Goal: Task Accomplishment & Management: Use online tool/utility

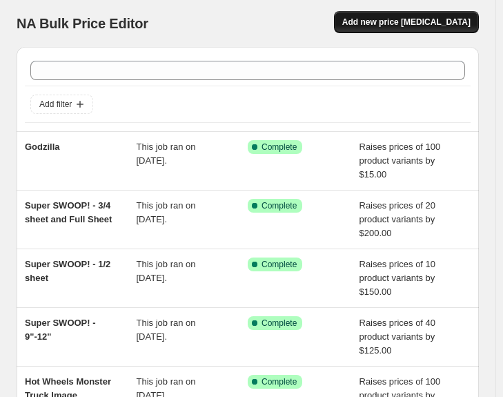
click at [415, 29] on button "Add new price [MEDICAL_DATA]" at bounding box center [406, 22] width 145 height 22
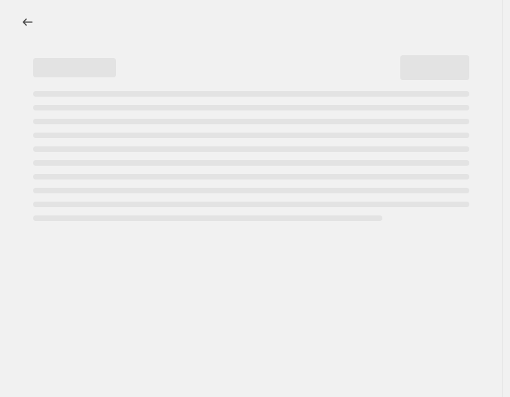
select select "percentage"
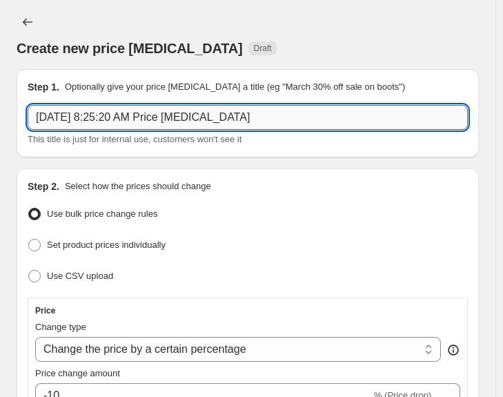
click at [268, 117] on input "Sep 27, 2025, 8:25:20 AM Price change job" at bounding box center [248, 117] width 440 height 25
paste input "Cream and White Flowers with Gold Writing"
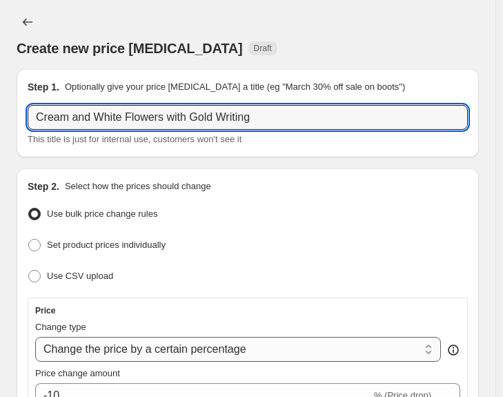
type input "Cream and White Flowers with Gold Writing"
click at [226, 342] on select "Change the price to a certain amount Change the price by a certain amount Chang…" at bounding box center [238, 349] width 406 height 25
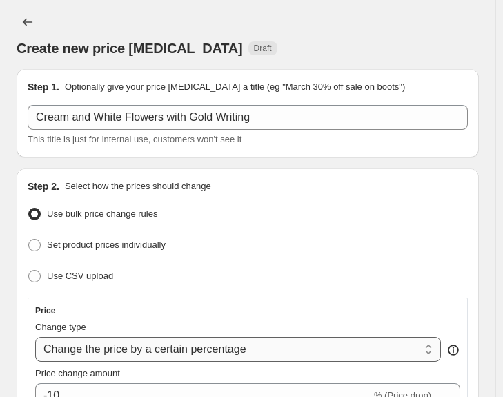
select select "by"
click at [35, 337] on select "Change the price to a certain amount Change the price by a certain amount Chang…" at bounding box center [238, 349] width 406 height 25
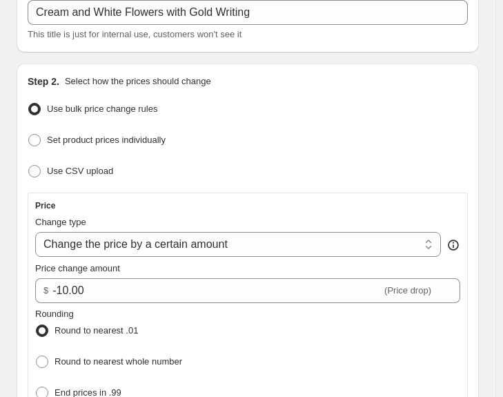
scroll to position [207, 0]
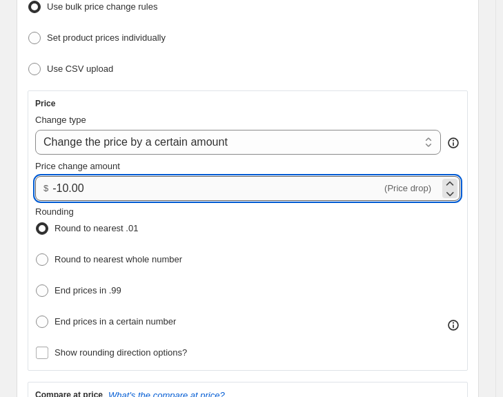
click at [202, 181] on input "-10.00" at bounding box center [216, 188] width 329 height 25
type input "25.00"
click at [267, 102] on div "Price" at bounding box center [247, 103] width 425 height 11
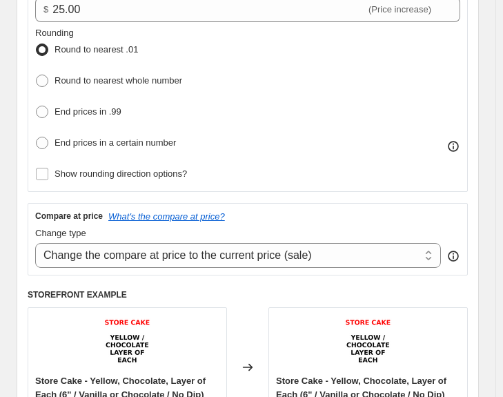
scroll to position [552, 0]
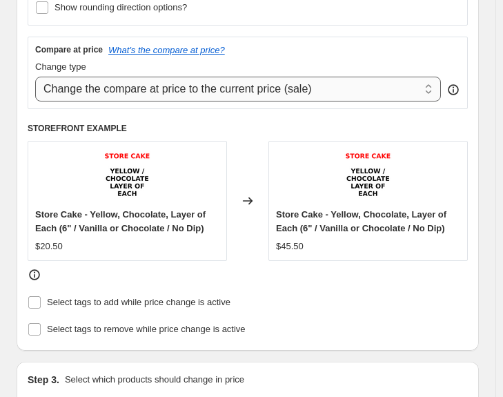
drag, startPoint x: 195, startPoint y: 80, endPoint x: 192, endPoint y: 91, distance: 11.2
click at [195, 80] on select "Change the compare at price to the current price (sale) Change the compare at p…" at bounding box center [238, 89] width 406 height 25
select select "remove"
click at [35, 77] on select "Change the compare at price to the current price (sale) Change the compare at p…" at bounding box center [238, 89] width 406 height 25
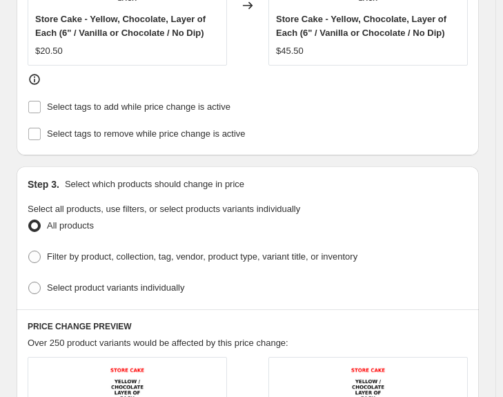
scroll to position [897, 0]
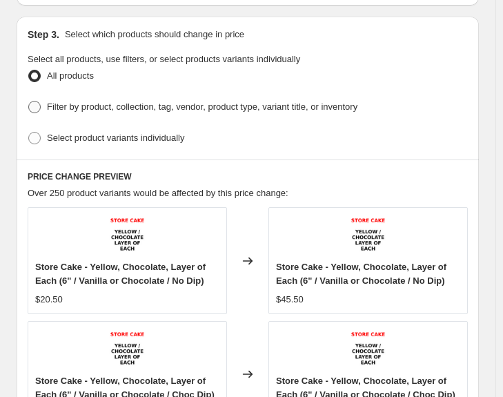
click at [235, 101] on span "Filter by product, collection, tag, vendor, product type, variant title, or inv…" at bounding box center [202, 106] width 310 height 10
click at [29, 101] on input "Filter by product, collection, tag, vendor, product type, variant title, or inv…" at bounding box center [28, 101] width 1 height 1
radio input "true"
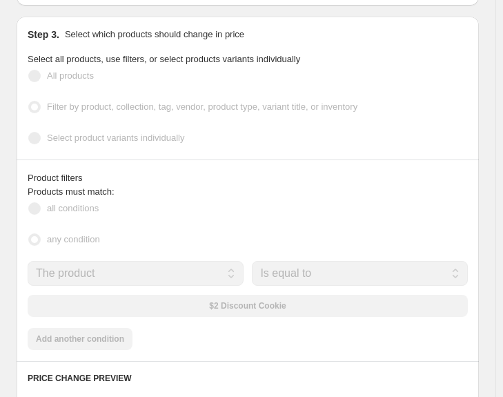
scroll to position [824, 0]
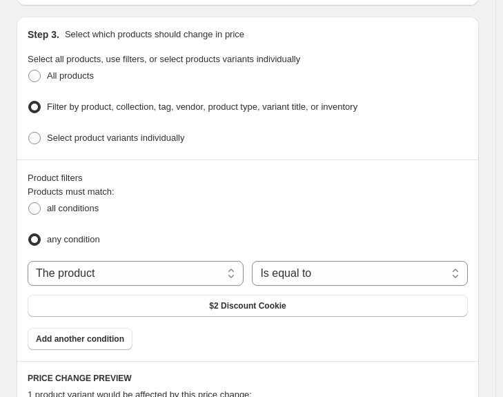
click at [104, 71] on div "All products" at bounding box center [248, 76] width 440 height 20
click at [99, 135] on span "Select product variants individually" at bounding box center [115, 137] width 137 height 10
click at [29, 132] on input "Select product variants individually" at bounding box center [28, 132] width 1 height 1
radio input "true"
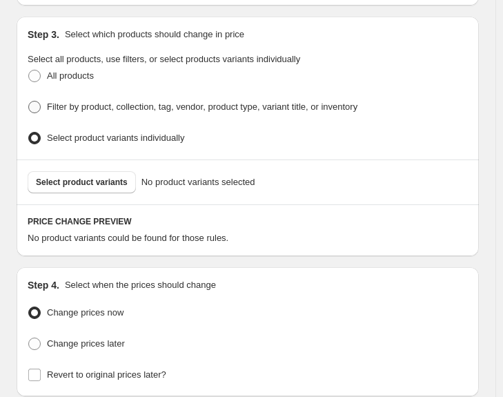
click at [188, 103] on span "Filter by product, collection, tag, vendor, product type, variant title, or inv…" at bounding box center [202, 106] width 310 height 10
click at [29, 101] on input "Filter by product, collection, tag, vendor, product type, variant title, or inv…" at bounding box center [28, 101] width 1 height 1
radio input "true"
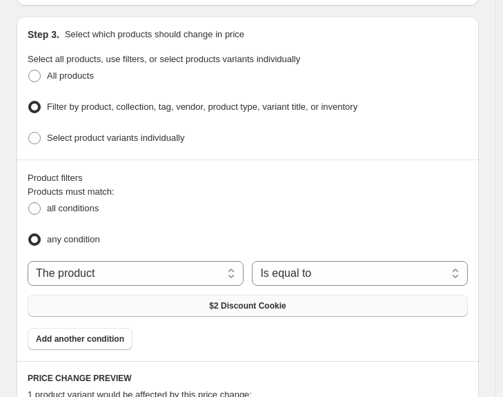
click at [257, 301] on button "$2 Discount Cookie" at bounding box center [248, 306] width 440 height 22
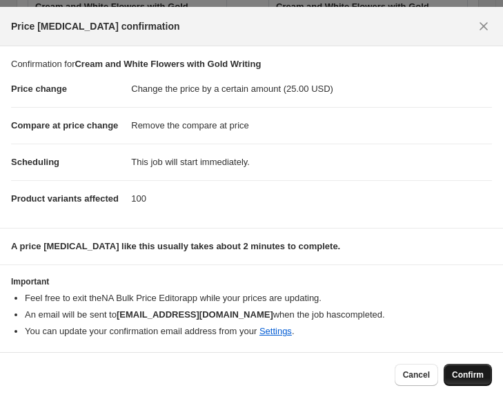
click at [475, 378] on span "Confirm" at bounding box center [468, 374] width 32 height 11
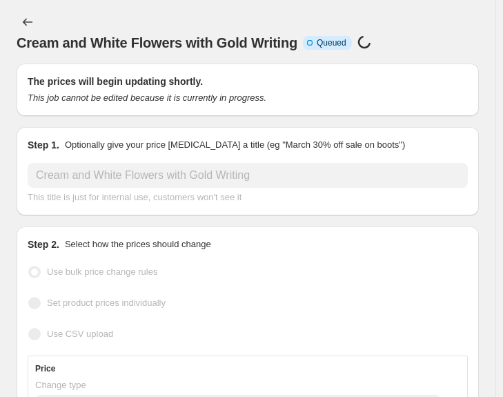
scroll to position [1389, 0]
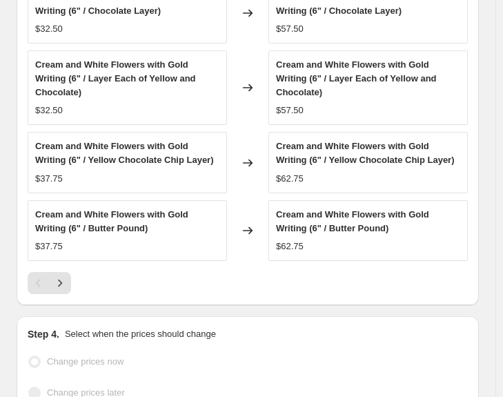
select select "by"
select select "remove"
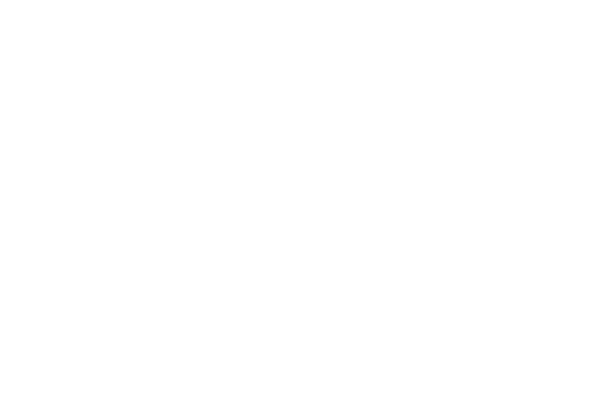
select select "by"
select select "remove"
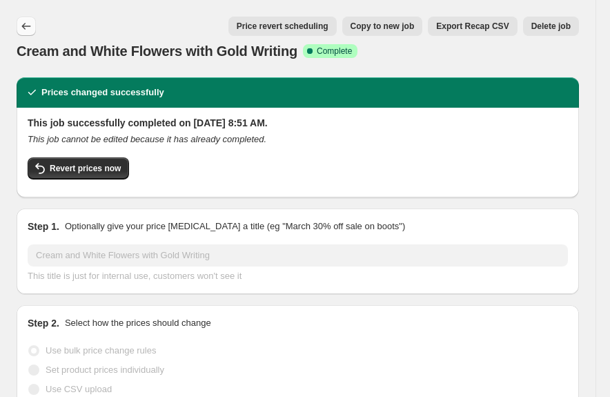
click at [17, 19] on button "Price change jobs" at bounding box center [26, 26] width 19 height 19
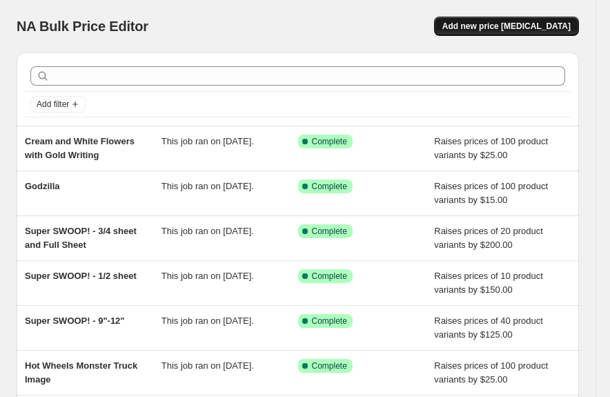
click at [528, 35] on button "Add new price [MEDICAL_DATA]" at bounding box center [506, 26] width 145 height 19
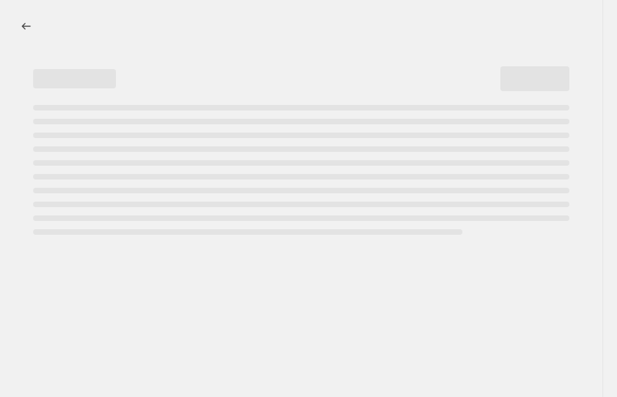
select select "percentage"
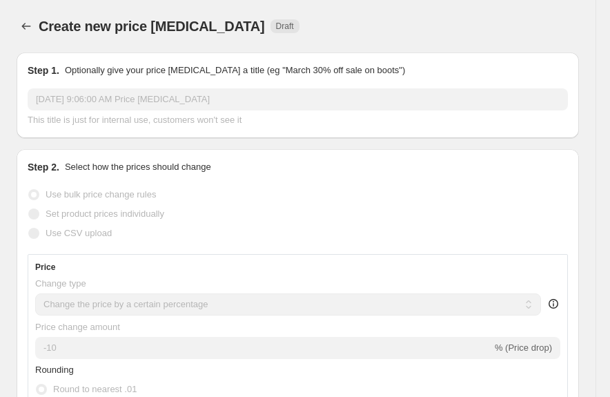
click at [188, 111] on div "[DATE] 9:06:00 AM Price [MEDICAL_DATA] This title is just for internal use, cus…" at bounding box center [298, 107] width 540 height 39
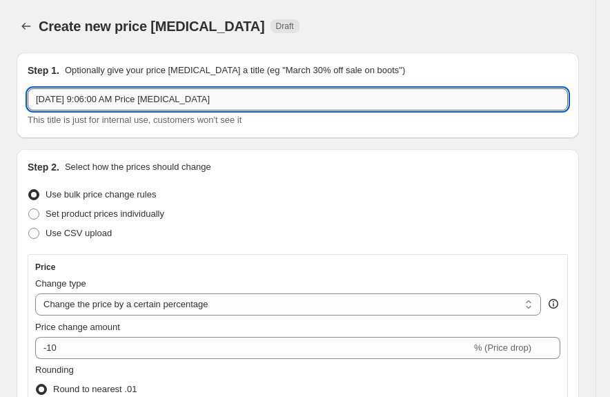
click at [188, 92] on input "[DATE] 9:06:00 AM Price [MEDICAL_DATA]" at bounding box center [298, 99] width 540 height 22
click at [188, 92] on input "Sep 27, 2025, 9:06:00 AM Price change job" at bounding box center [298, 99] width 540 height 22
paste input "Baby Shower Petit Fours"
type input "Baby Shower Petit Fours"
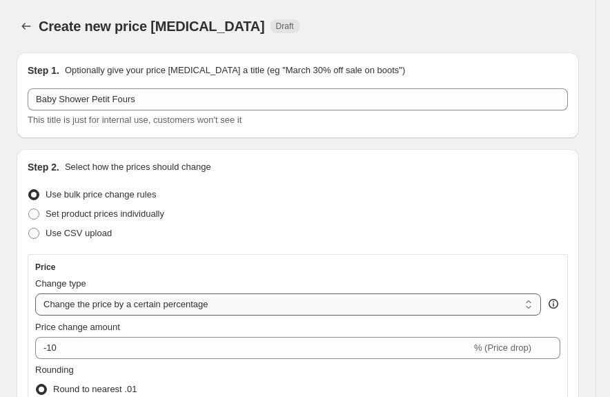
drag, startPoint x: 179, startPoint y: 309, endPoint x: 179, endPoint y: 293, distance: 15.9
click at [179, 301] on select "Change the price to a certain amount Change the price by a certain amount Chang…" at bounding box center [288, 304] width 506 height 22
select select "by"
click at [35, 293] on select "Change the price to a certain amount Change the price by a certain amount Chang…" at bounding box center [288, 304] width 506 height 22
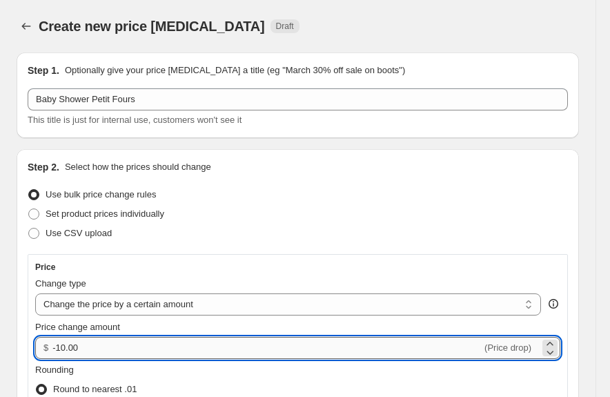
click at [174, 339] on input "-10.00" at bounding box center [266, 348] width 429 height 22
click at [173, 339] on input "-10.00" at bounding box center [266, 348] width 429 height 22
type input "3.00"
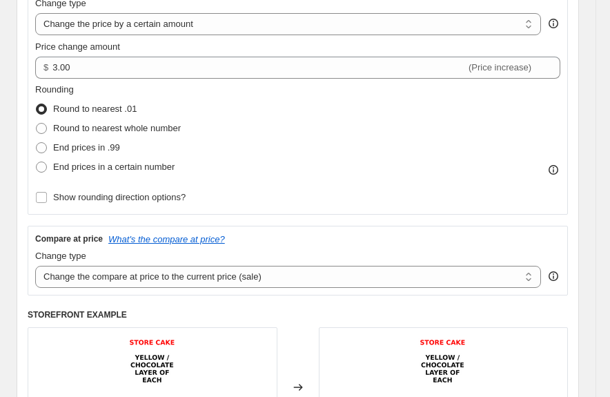
scroll to position [414, 0]
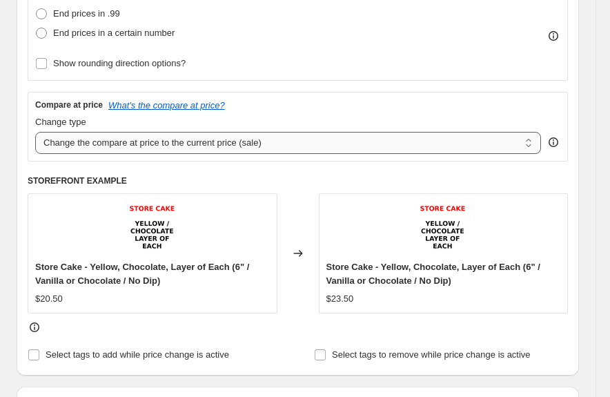
click at [143, 145] on select "Change the compare at price to the current price (sale) Change the compare at p…" at bounding box center [288, 143] width 506 height 22
select select "remove"
click at [35, 132] on select "Change the compare at price to the current price (sale) Change the compare at p…" at bounding box center [288, 143] width 506 height 22
click at [307, 116] on div "Change type" at bounding box center [288, 122] width 506 height 14
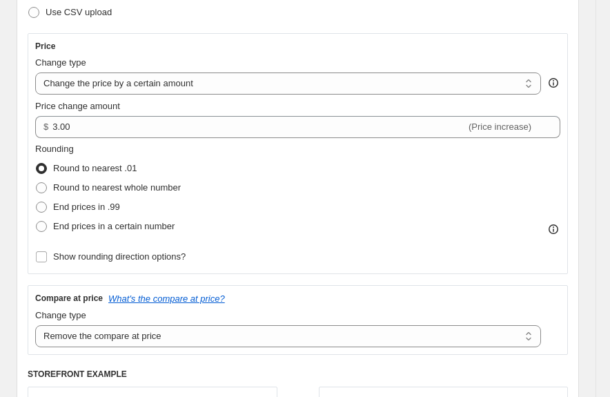
scroll to position [69, 0]
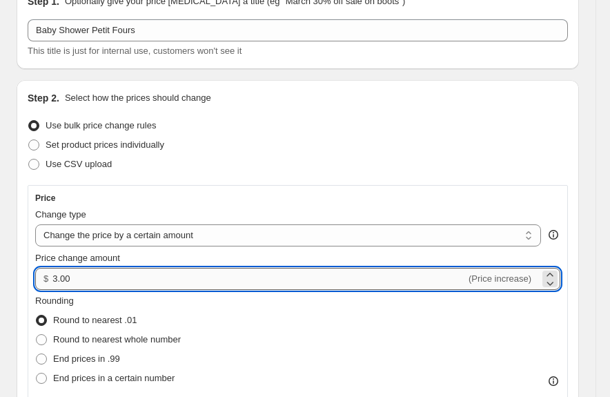
click at [102, 282] on input "3.00" at bounding box center [258, 279] width 413 height 22
click at [102, 281] on input "3.00" at bounding box center [258, 279] width 413 height 22
click at [101, 281] on input "3.00" at bounding box center [258, 279] width 413 height 22
type input "6.00"
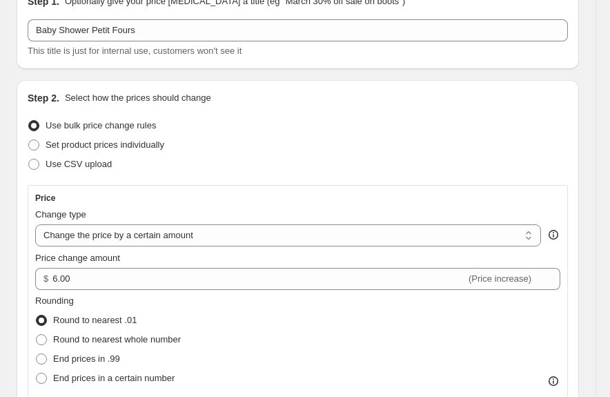
click at [174, 253] on div "Price change amount" at bounding box center [297, 258] width 525 height 14
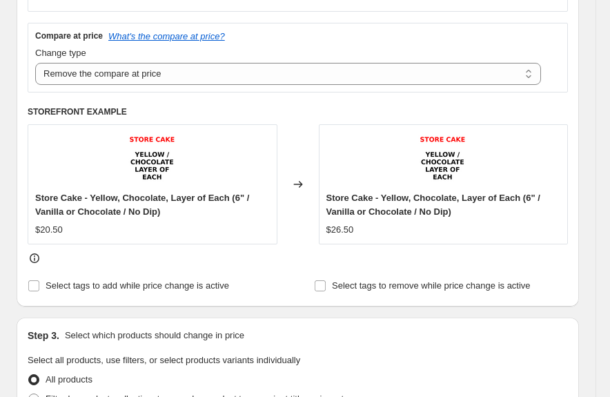
scroll to position [621, 0]
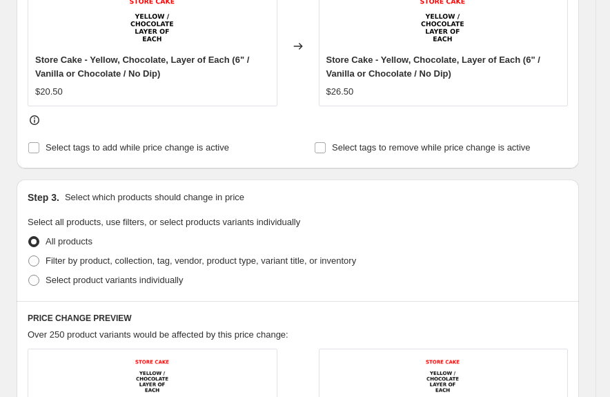
click at [186, 215] on div "Step 3. Select which products should change in price Select all products, use f…" at bounding box center [298, 239] width 562 height 121
click at [164, 262] on span "Filter by product, collection, tag, vendor, product type, variant title, or inv…" at bounding box center [201, 260] width 310 height 10
click at [29, 256] on input "Filter by product, collection, tag, vendor, product type, variant title, or inv…" at bounding box center [28, 255] width 1 height 1
radio input "true"
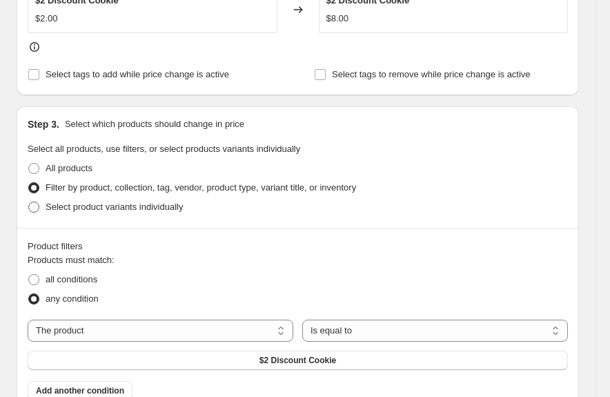
click at [168, 206] on span "Select product variants individually" at bounding box center [114, 206] width 137 height 10
click at [29, 202] on input "Select product variants individually" at bounding box center [28, 201] width 1 height 1
radio input "true"
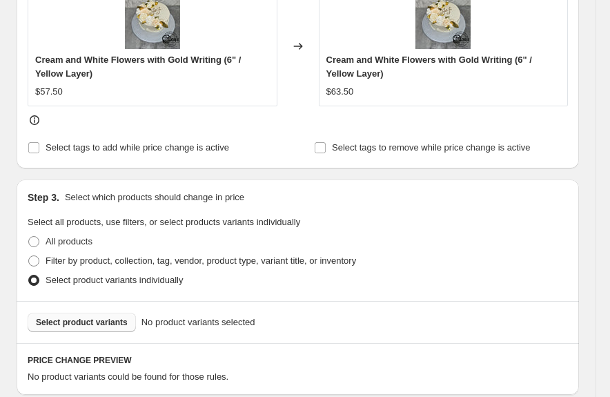
click at [128, 318] on button "Select product variants" at bounding box center [82, 321] width 108 height 19
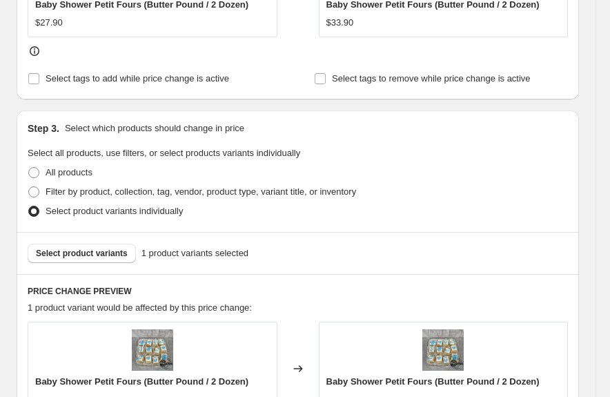
scroll to position [976, 0]
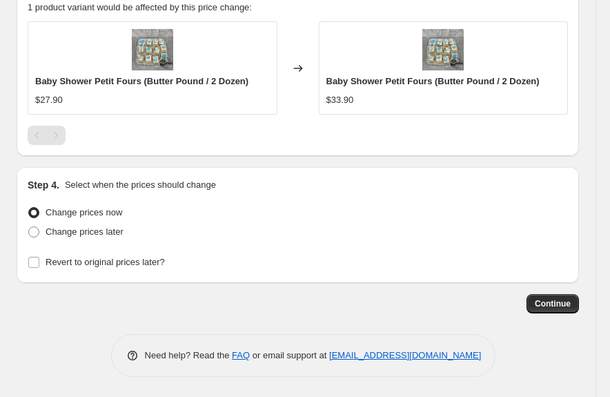
click at [546, 298] on span "Continue" at bounding box center [553, 303] width 36 height 11
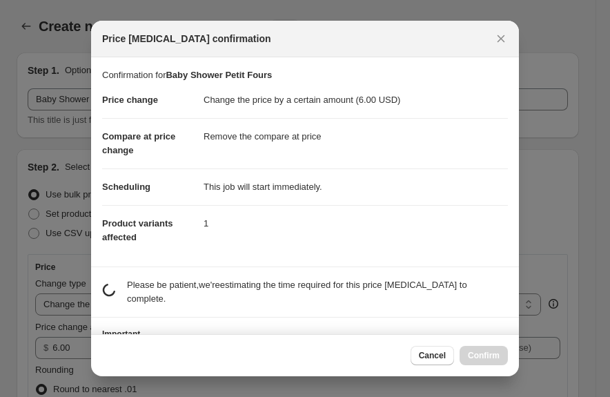
scroll to position [0, 0]
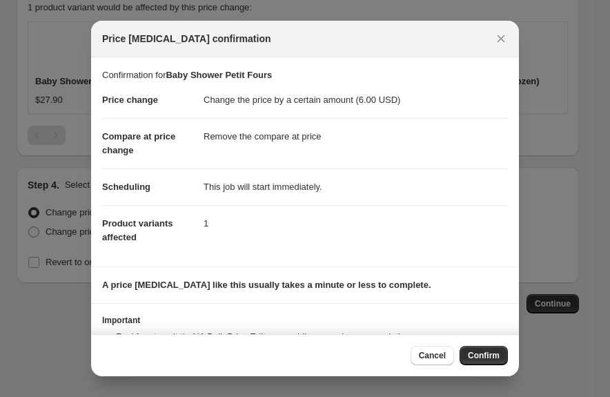
click at [484, 364] on button "Confirm" at bounding box center [483, 355] width 48 height 19
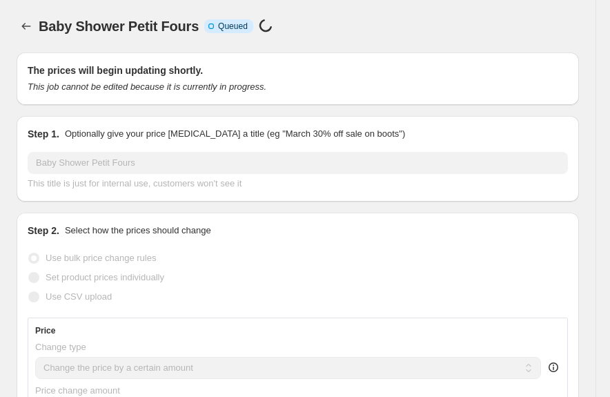
select select "by"
select select "remove"
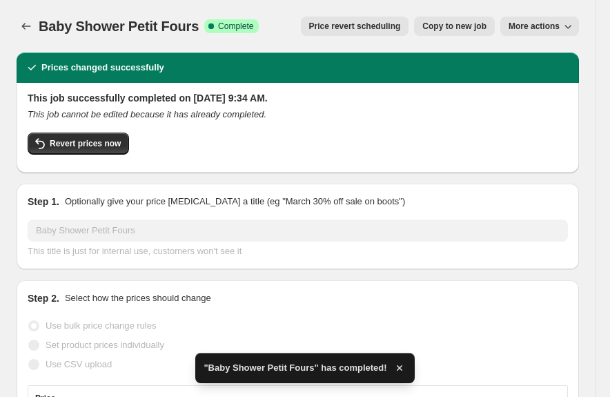
click at [486, 28] on span "Copy to new job" at bounding box center [454, 26] width 64 height 11
select select "by"
select select "remove"
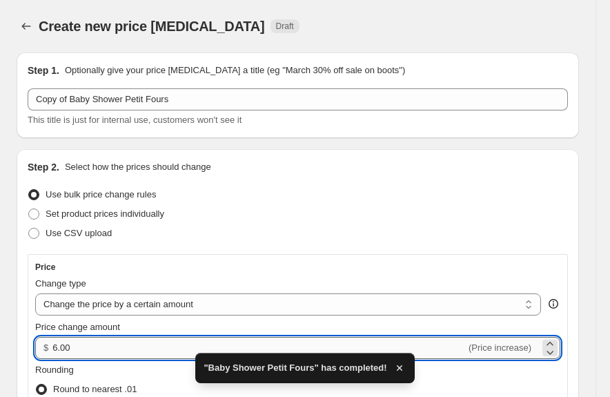
click at [127, 341] on input "6.00" at bounding box center [258, 348] width 413 height 22
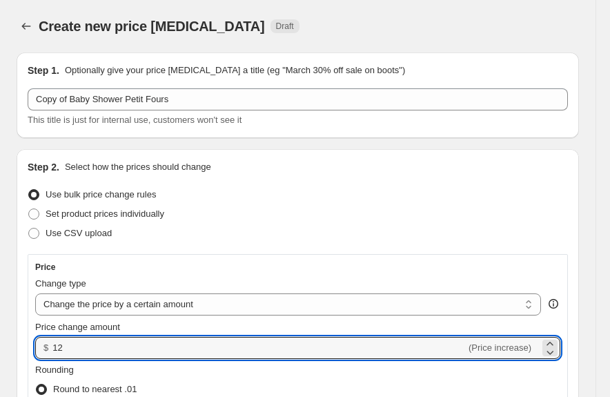
type input "12.00"
click at [166, 270] on div "Price" at bounding box center [297, 266] width 525 height 11
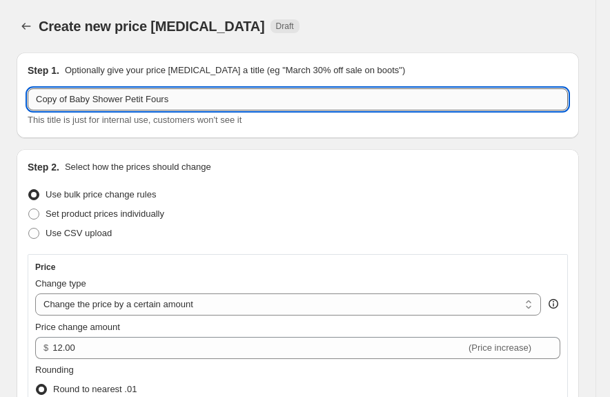
click at [72, 99] on input "Copy of Baby Shower Petit Fours" at bounding box center [298, 99] width 540 height 22
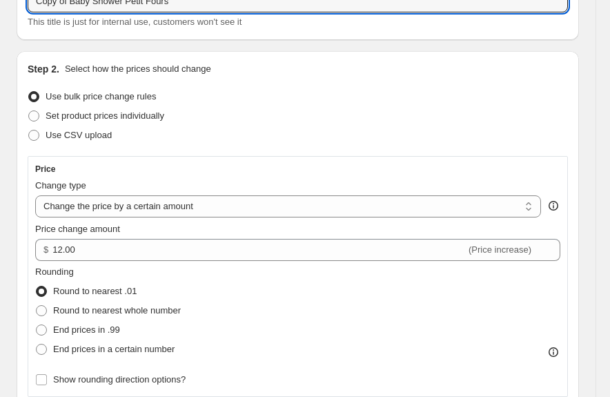
scroll to position [276, 0]
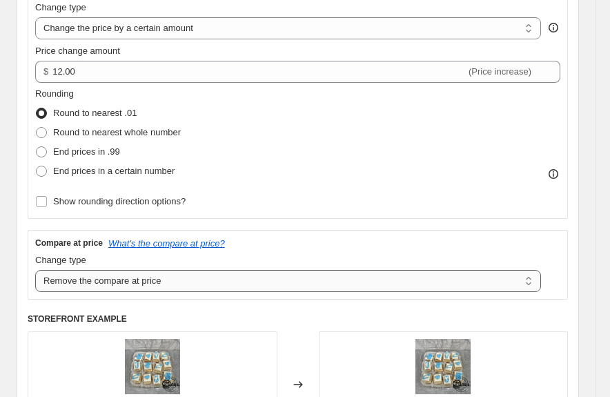
click at [119, 285] on select "Change the compare at price to the current price (sale) Change the compare at p…" at bounding box center [288, 281] width 506 height 22
click at [135, 304] on div "Price Change type Change the price to a certain amount Change the price by a ce…" at bounding box center [298, 218] width 540 height 480
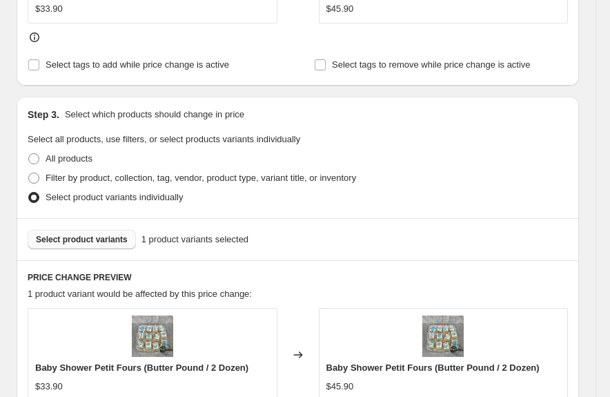
click at [86, 237] on span "Select product variants" at bounding box center [82, 239] width 92 height 11
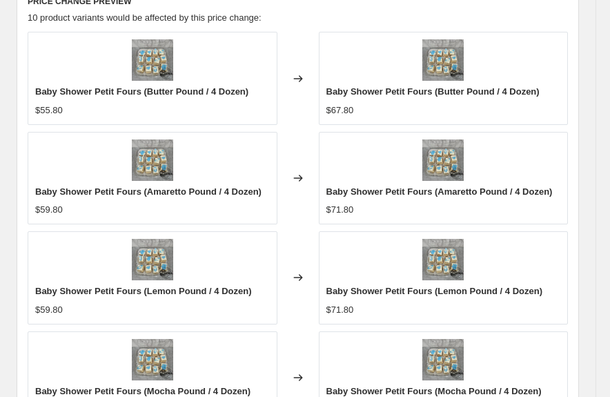
scroll to position [1373, 0]
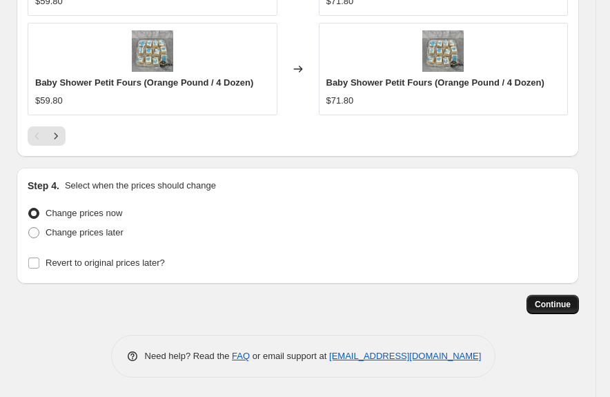
click at [570, 305] on span "Continue" at bounding box center [553, 304] width 36 height 11
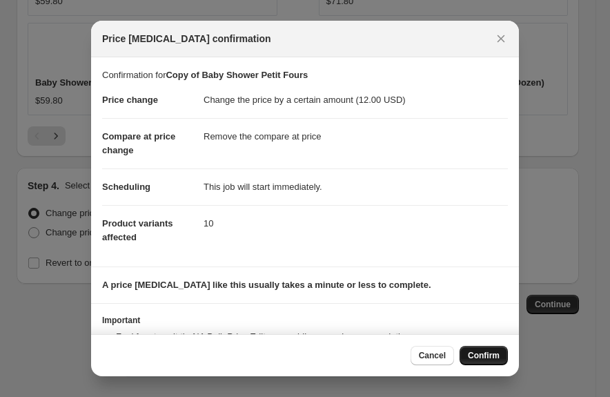
click at [483, 350] on button "Confirm" at bounding box center [483, 355] width 48 height 19
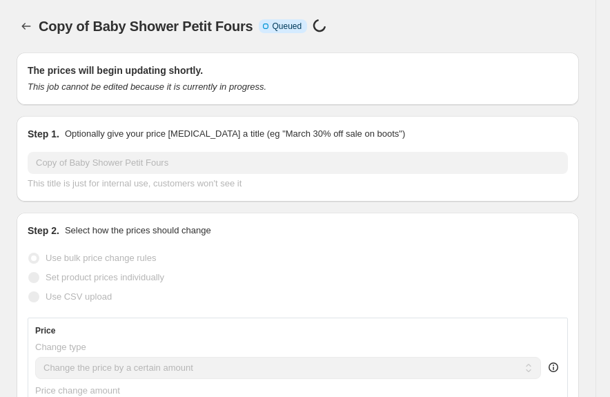
scroll to position [1373, 0]
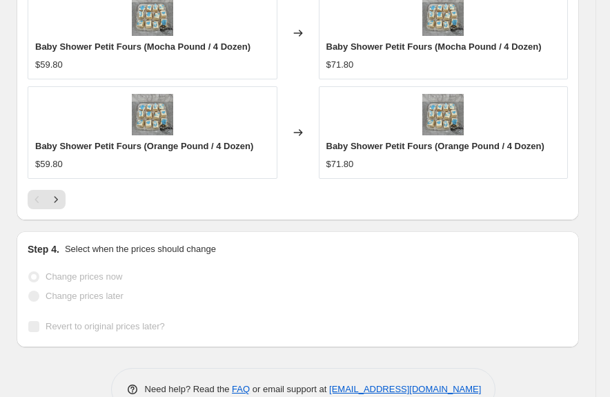
select select "by"
select select "remove"
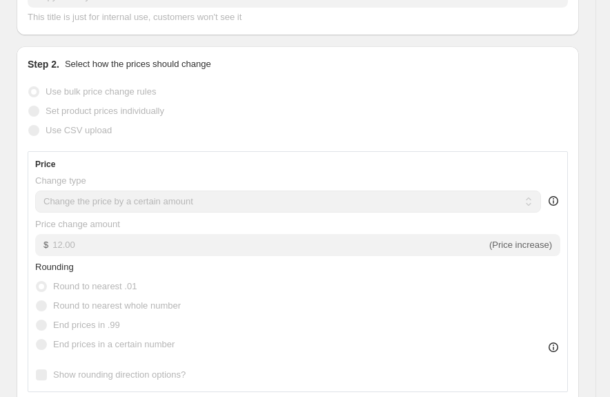
scroll to position [0, 0]
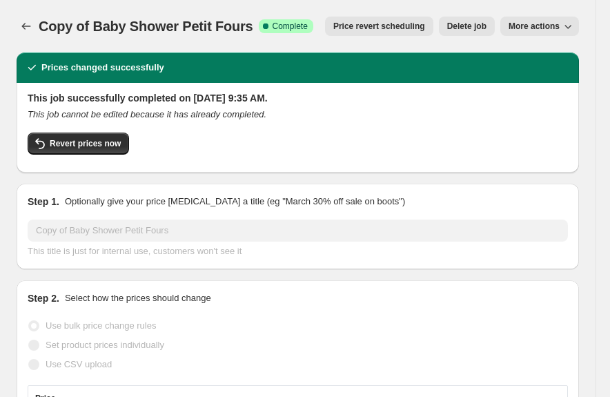
click at [524, 31] on span "More actions" at bounding box center [533, 26] width 51 height 11
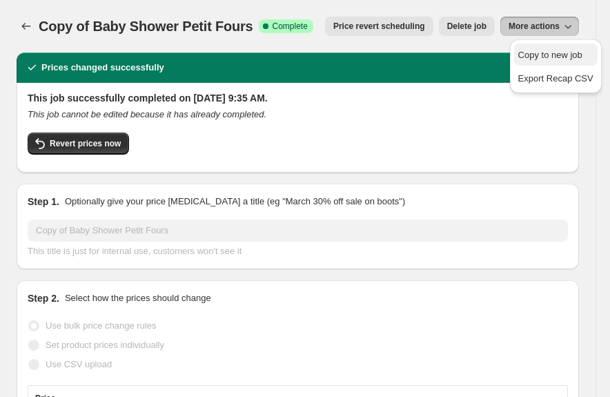
click at [528, 52] on span "Copy to new job" at bounding box center [550, 55] width 64 height 10
select select "by"
select select "remove"
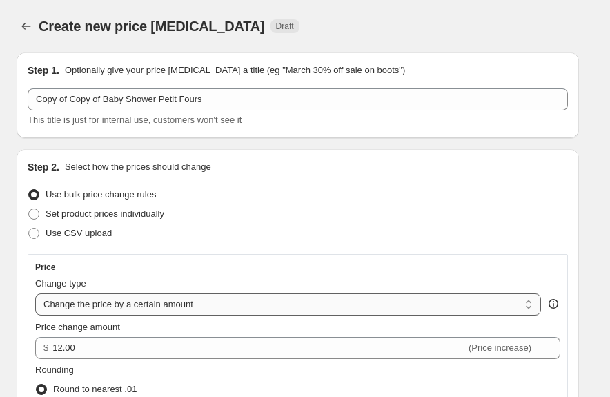
click at [156, 297] on select "Change the price to a certain amount Change the price by a certain amount Chang…" at bounding box center [288, 304] width 506 height 22
click at [35, 293] on select "Change the price to a certain amount Change the price by a certain amount Chang…" at bounding box center [288, 304] width 506 height 22
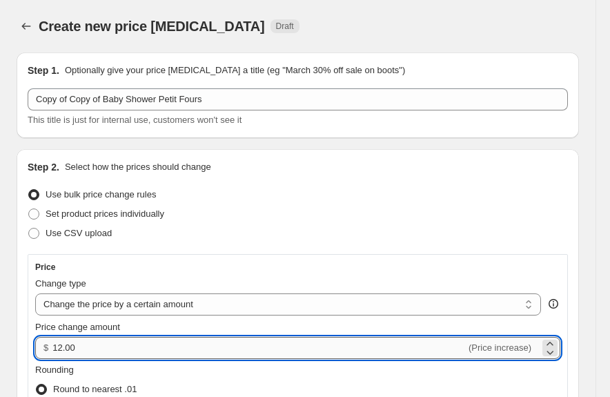
click at [123, 350] on input "12.00" at bounding box center [258, 348] width 413 height 22
click at [123, 348] on input "12.00" at bounding box center [258, 348] width 413 height 22
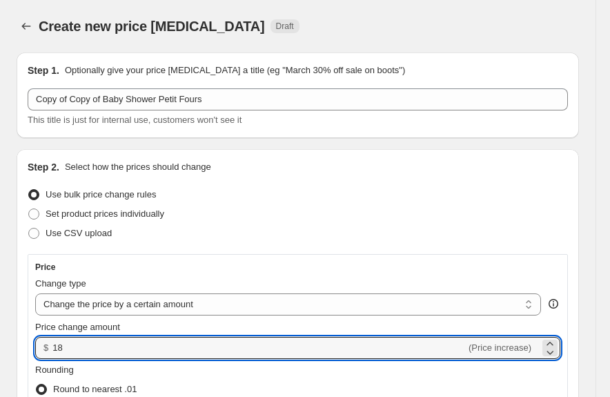
type input "18.00"
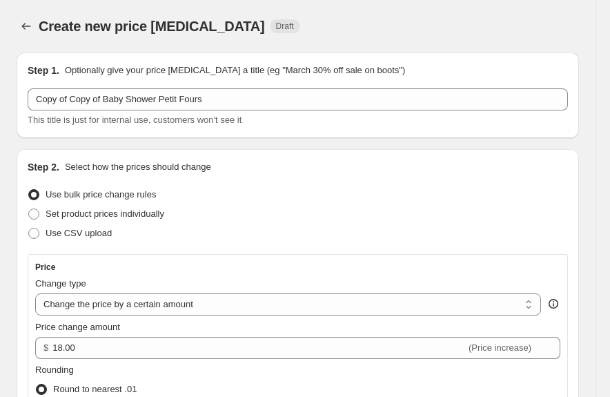
click at [221, 261] on div "Price" at bounding box center [297, 266] width 525 height 11
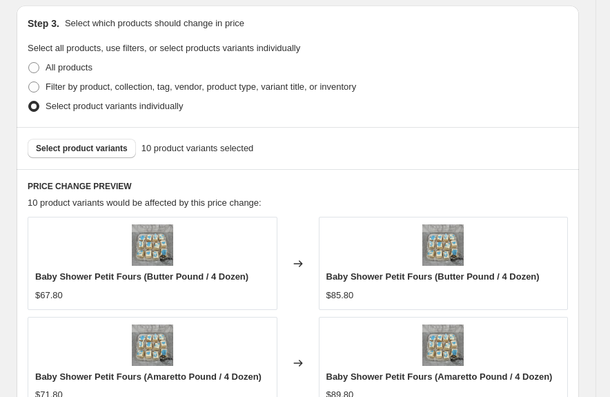
scroll to position [759, 0]
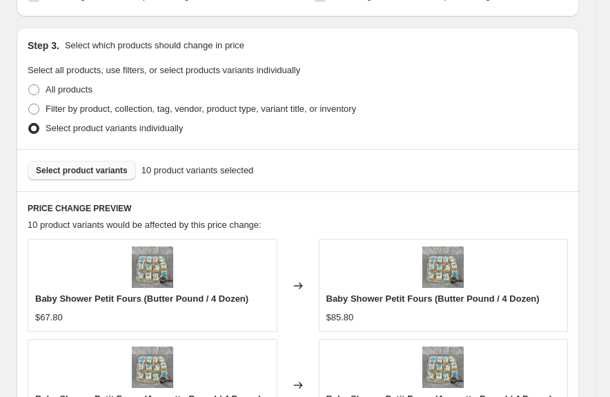
click at [56, 170] on span "Select product variants" at bounding box center [82, 170] width 92 height 11
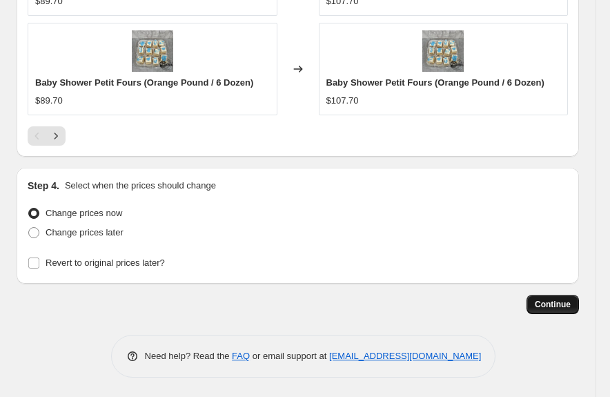
click at [570, 299] on span "Continue" at bounding box center [553, 304] width 36 height 11
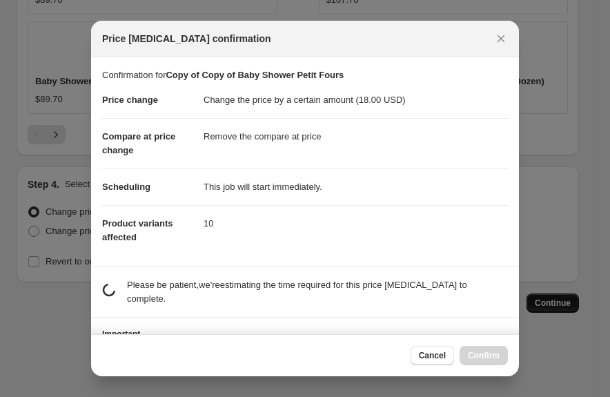
scroll to position [0, 0]
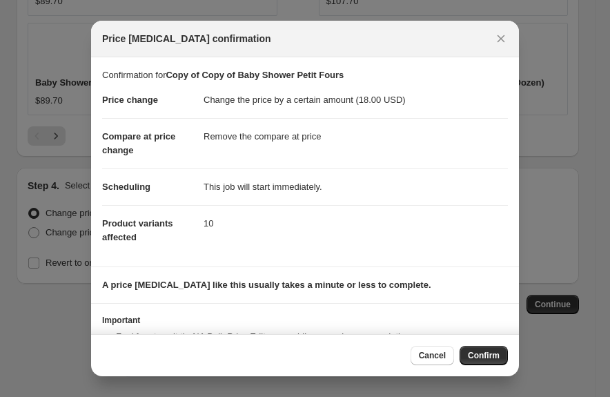
click at [486, 361] on span "Confirm" at bounding box center [484, 355] width 32 height 11
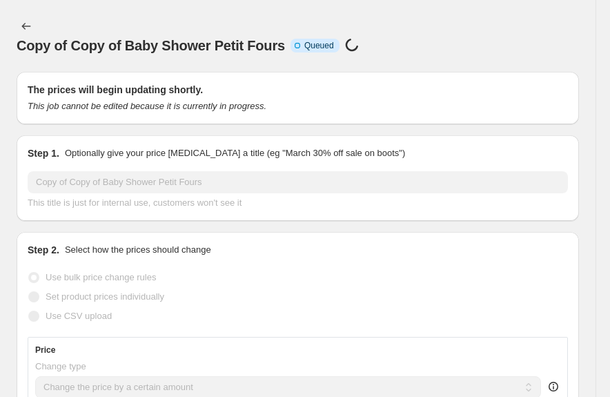
select select "by"
select select "remove"
